Goal: Answer question/provide support: Share knowledge or assist other users

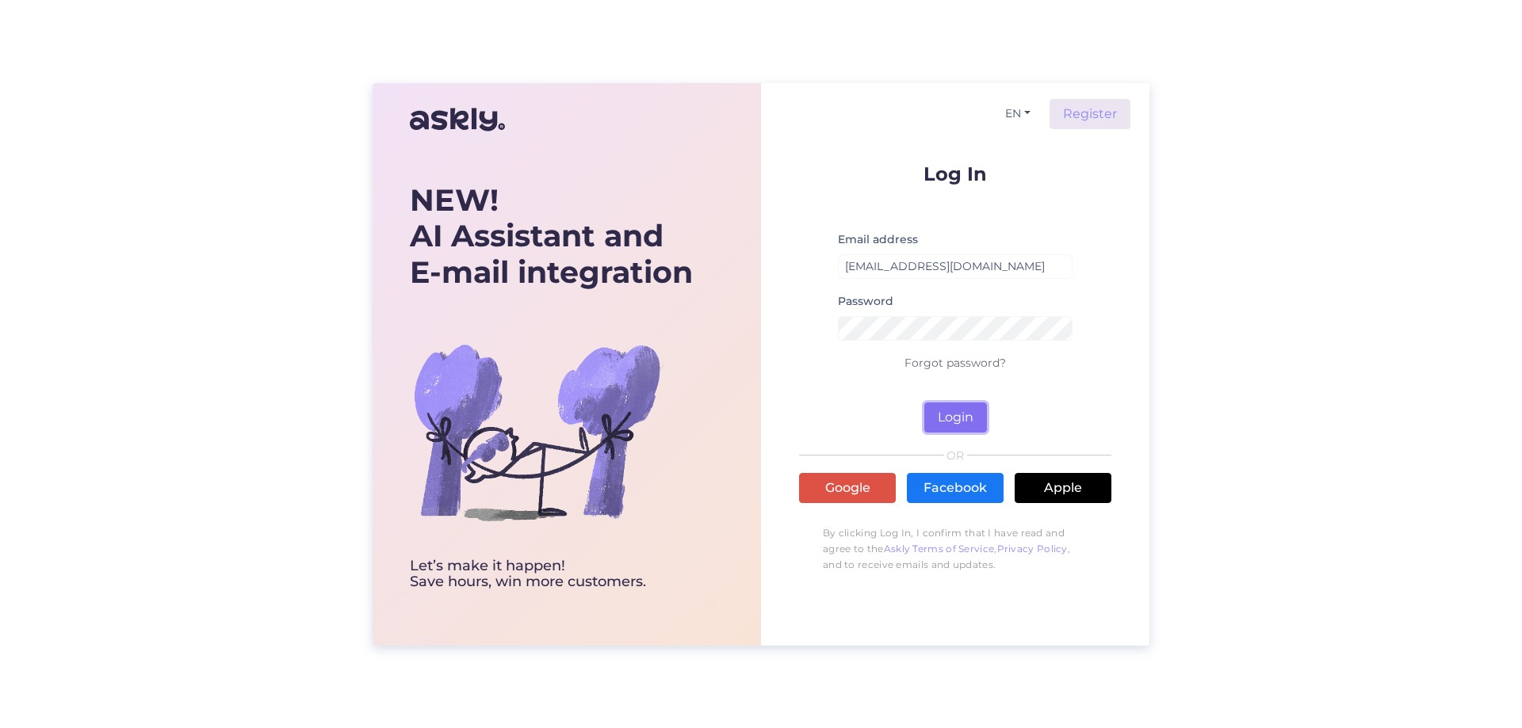
click at [951, 427] on button "Login" at bounding box center [955, 418] width 63 height 30
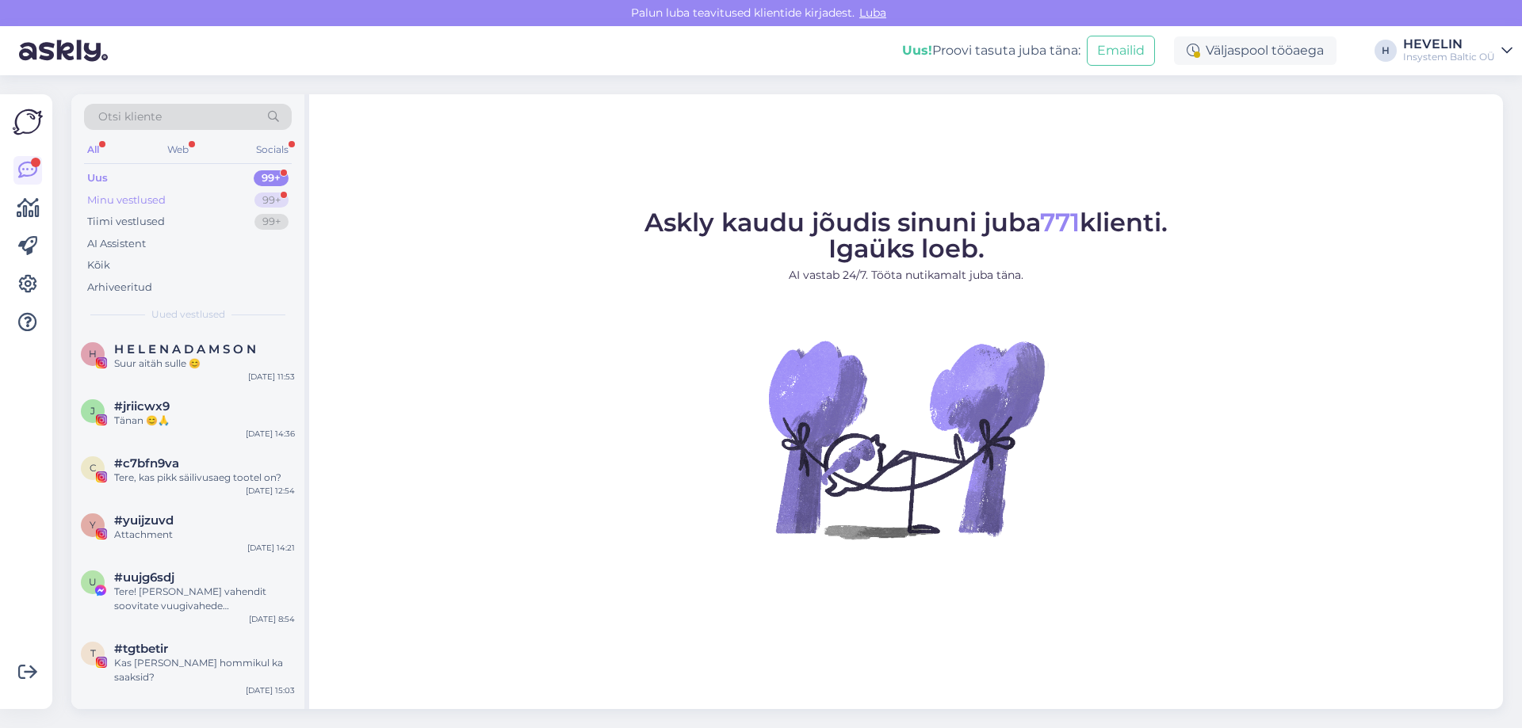
click at [102, 197] on div "Minu vestlused" at bounding box center [126, 201] width 78 height 16
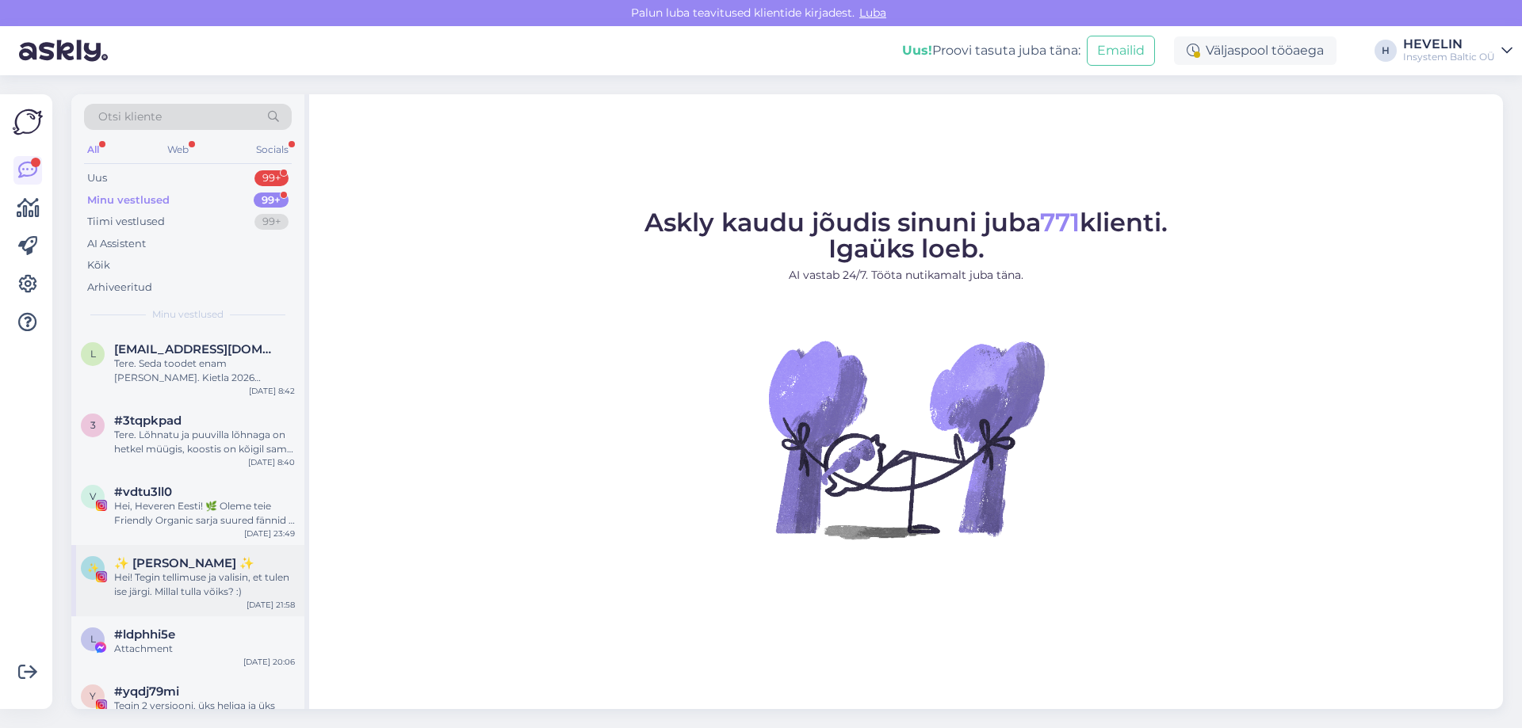
click at [215, 577] on div "Hei! Tegin tellimuse ja valisin, et tulen ise järgi. Millal tulla võiks? :)" at bounding box center [204, 585] width 181 height 29
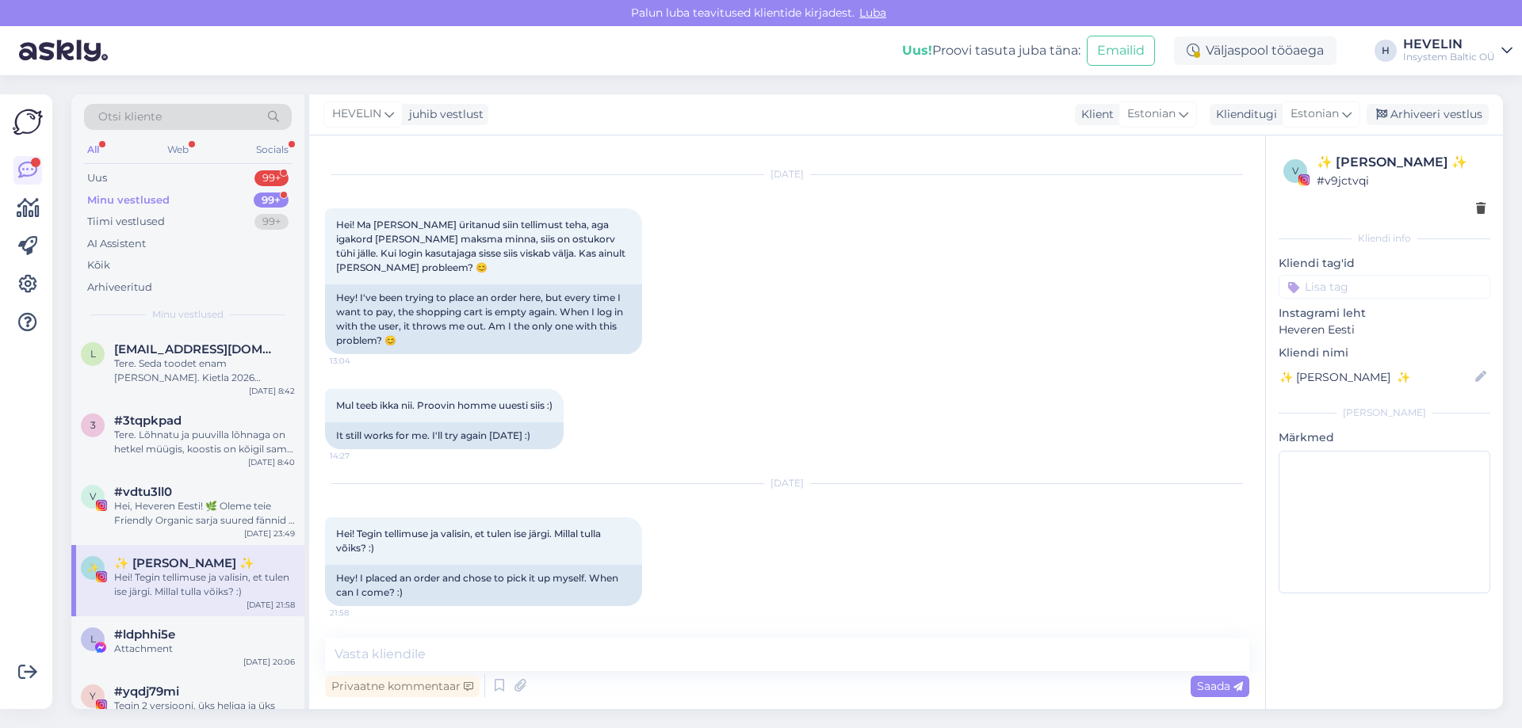
scroll to position [1114, 0]
click at [625, 667] on textarea at bounding box center [787, 654] width 924 height 33
paste textarea "Tere. Kui pakk on komplekteeritud, siis saate [PERSON_NAME] kirja millal võite …"
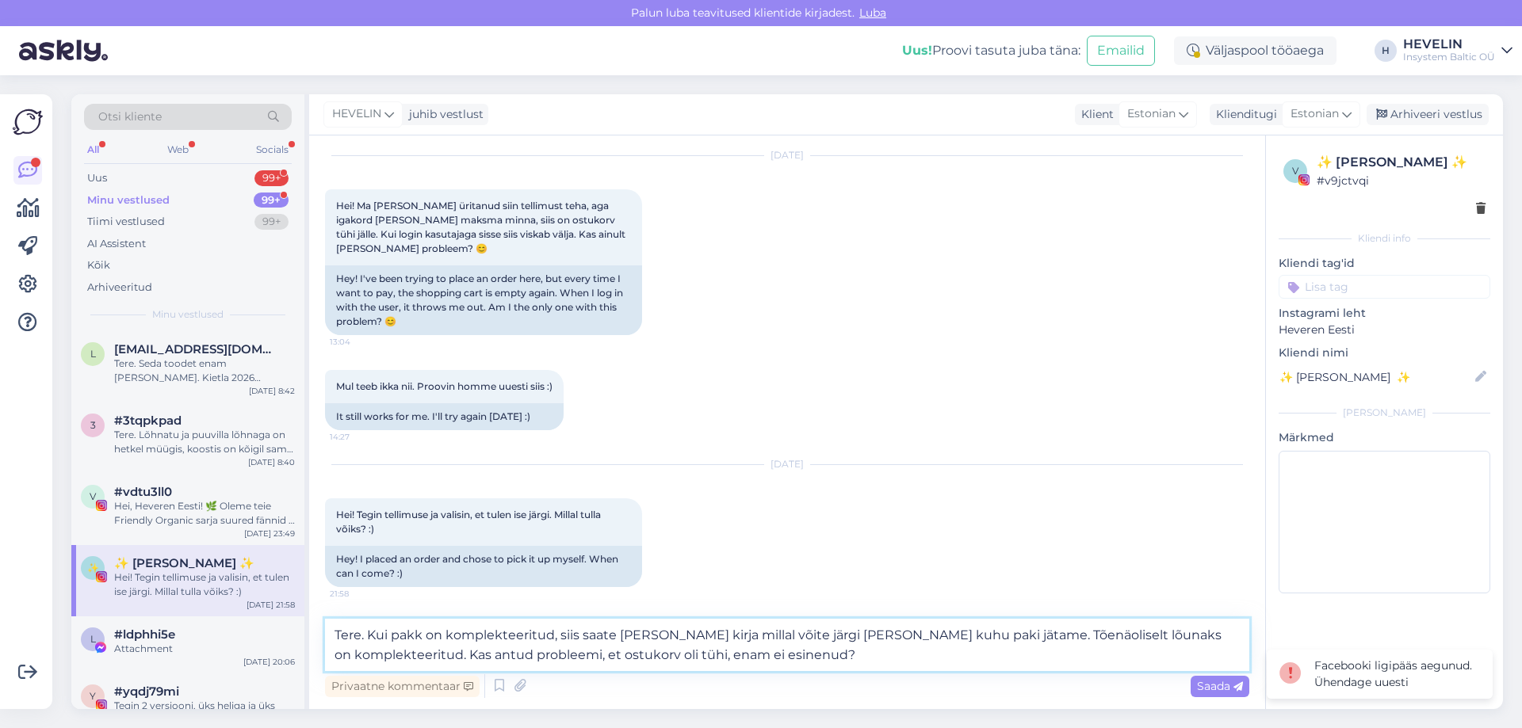
scroll to position [1133, 0]
type textarea "Tere. Kui pakk on komplekteeritud, siis saate [PERSON_NAME] kirja millal võite …"
click at [1221, 683] on span "Saada" at bounding box center [1220, 686] width 46 height 14
click at [1292, 674] on icon at bounding box center [1296, 674] width 35 height 22
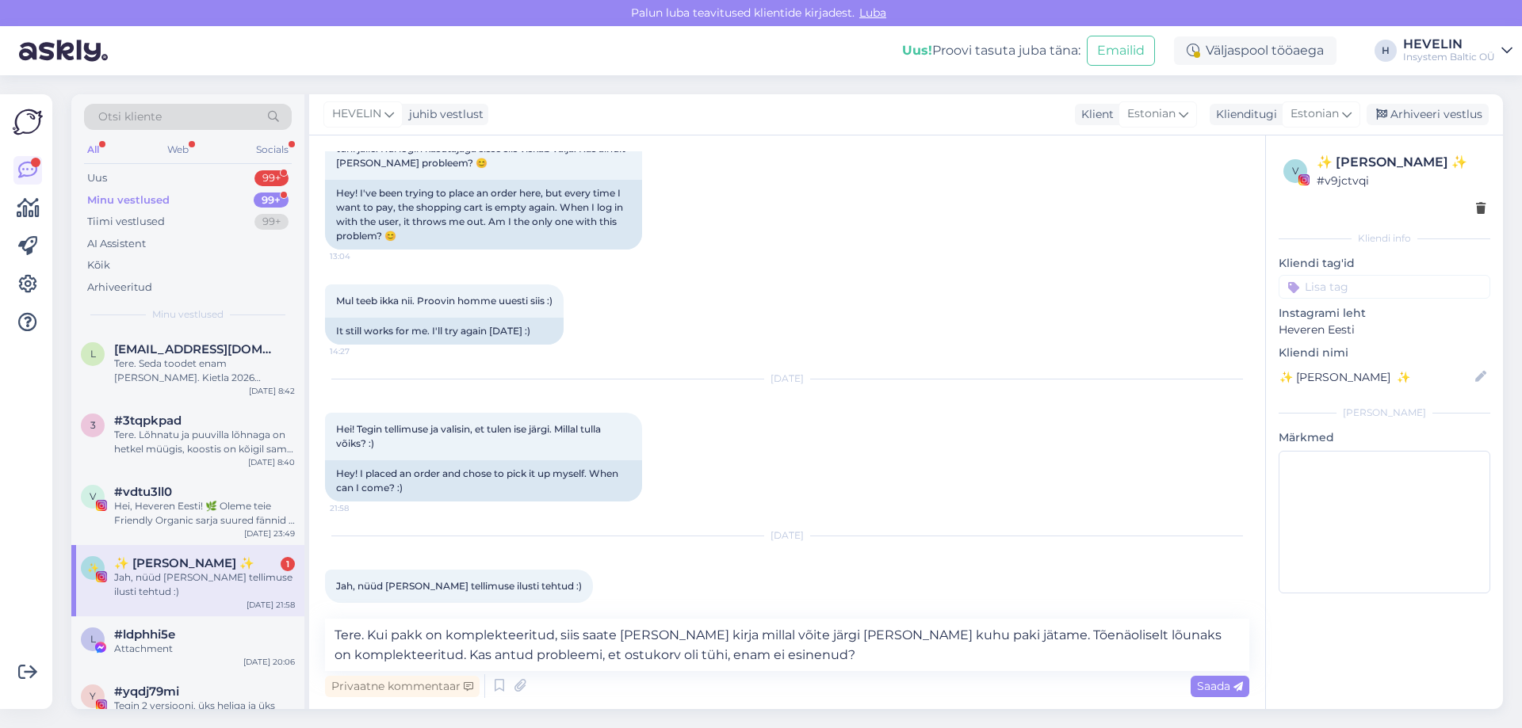
scroll to position [1235, 0]
